Goal: Task Accomplishment & Management: Manage account settings

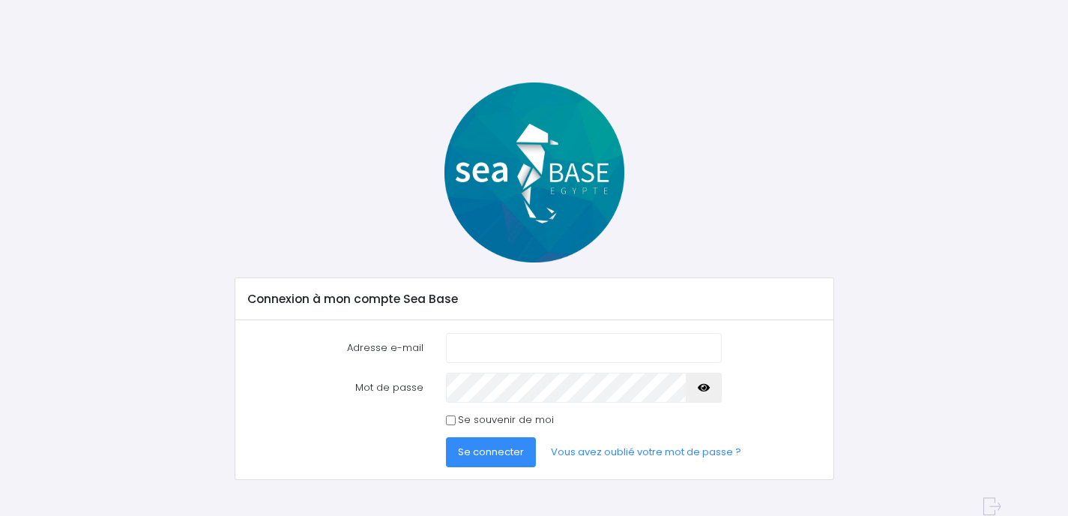
type input "[PERSON_NAME][EMAIL_ADDRESS][PERSON_NAME][DOMAIN_NAME]"
click at [482, 450] on span "Se connecter" at bounding box center [491, 451] width 66 height 14
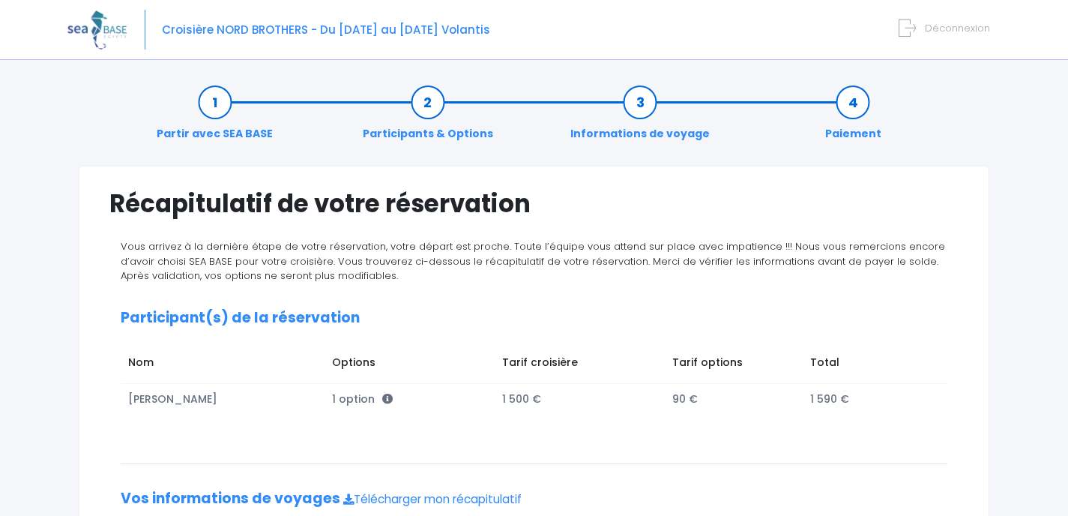
click at [635, 103] on link "Informations de voyage" at bounding box center [640, 117] width 154 height 47
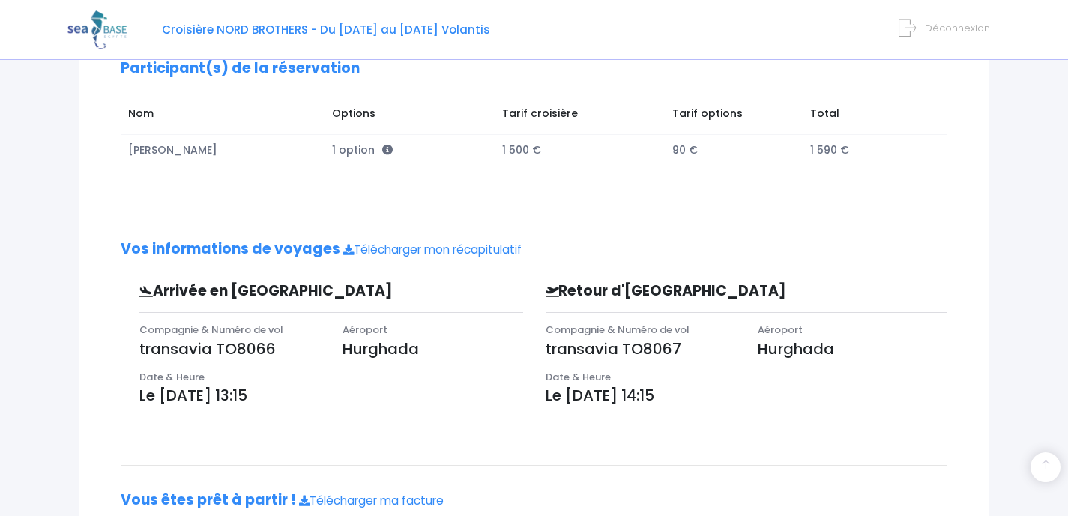
scroll to position [391, 0]
